Goal: Check status: Check status

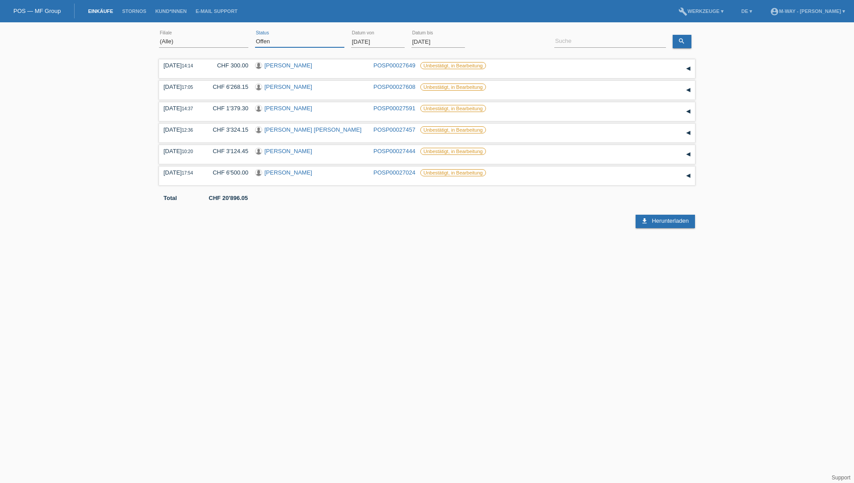
click at [297, 38] on select "(Alle) Neu Offen Zurückgewiesen Zurückgetreten / Storniert Abgeschlossen" at bounding box center [299, 41] width 89 height 11
select select "ALL"
click at [255, 36] on select "(Alle) Neu Offen Zurückgewiesen Zurückgetreten / Storniert Abgeschlossen" at bounding box center [299, 41] width 89 height 11
click at [422, 39] on input at bounding box center [610, 41] width 112 height 11
type input "salvatore"
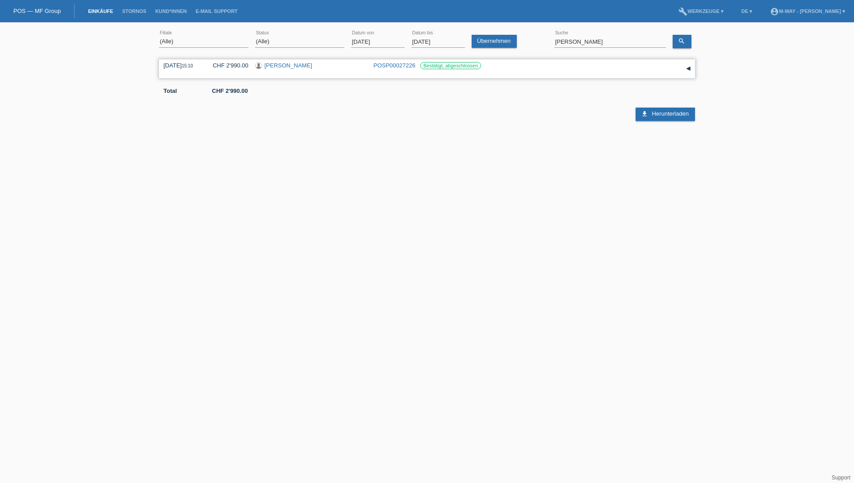
click at [305, 66] on link "[PERSON_NAME]" at bounding box center [288, 65] width 48 height 7
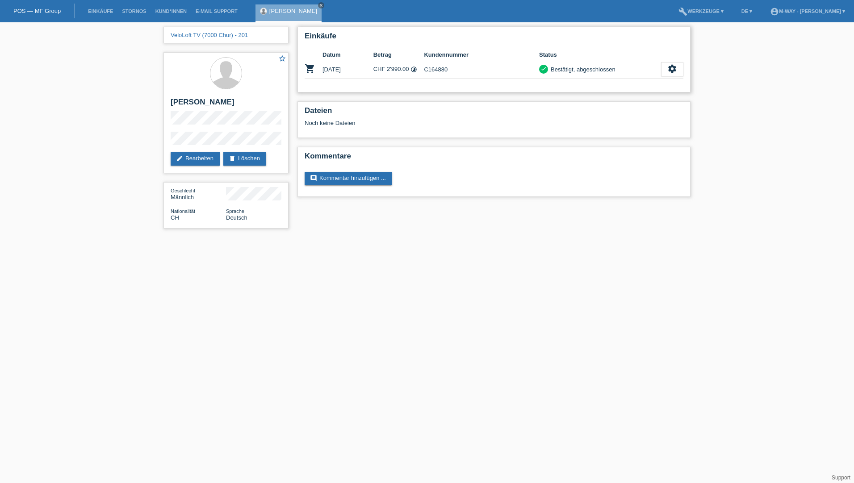
click at [437, 67] on td "C164880" at bounding box center [481, 69] width 115 height 18
